Goal: Task Accomplishment & Management: Use online tool/utility

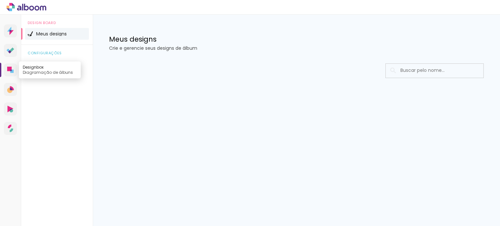
click at [12, 71] on icon at bounding box center [11, 71] width 3 height 3
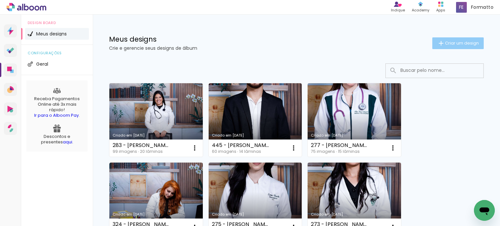
click at [447, 42] on span "Criar um design" at bounding box center [462, 43] width 34 height 4
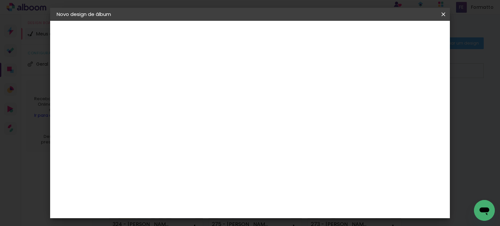
click at [163, 86] on input at bounding box center [163, 87] width 0 height 10
type input "284 - Isabella Melo"
type paper-input "284 - Isabella Melo"
click at [0, 0] on slot "Avançar" at bounding box center [0, 0] width 0 height 0
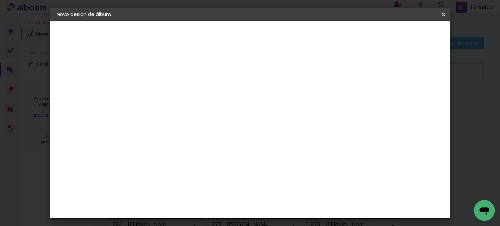
click at [179, 75] on div "Canaan Álbuns" at bounding box center [169, 80] width 20 height 10
click at [0, 0] on slot "Avançar" at bounding box center [0, 0] width 0 height 0
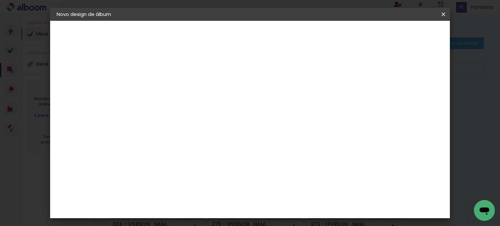
click at [298, 38] on paper-button "Iniciar design" at bounding box center [282, 37] width 32 height 16
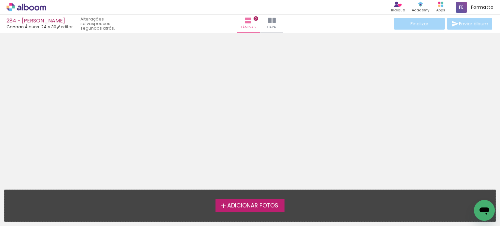
click at [244, 205] on span "Adicionar Fotos" at bounding box center [252, 206] width 51 height 6
click at [0, 0] on input "file" at bounding box center [0, 0] width 0 height 0
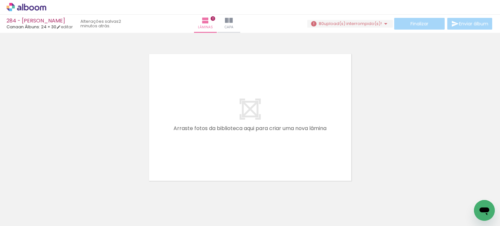
click at [383, 23] on iron-icon at bounding box center [386, 24] width 8 height 8
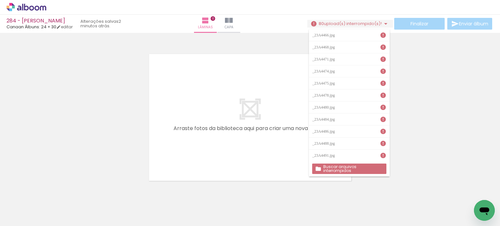
click at [0, 0] on slot "Buscar arquivos interrompidos" at bounding box center [0, 0] width 0 height 0
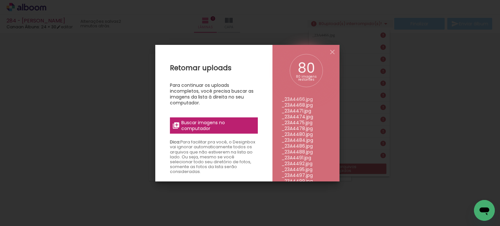
click at [204, 126] on span "Buscar imagens no computador" at bounding box center [217, 126] width 73 height 12
click at [0, 0] on input "file" at bounding box center [0, 0] width 0 height 0
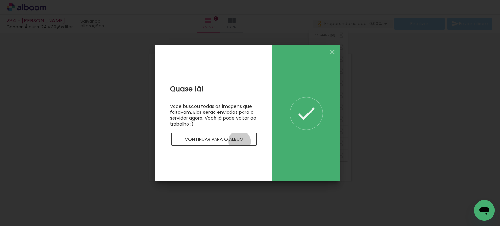
click at [0, 0] on slot "Continuar para o álbum" at bounding box center [0, 0] width 0 height 0
